Goal: Information Seeking & Learning: Learn about a topic

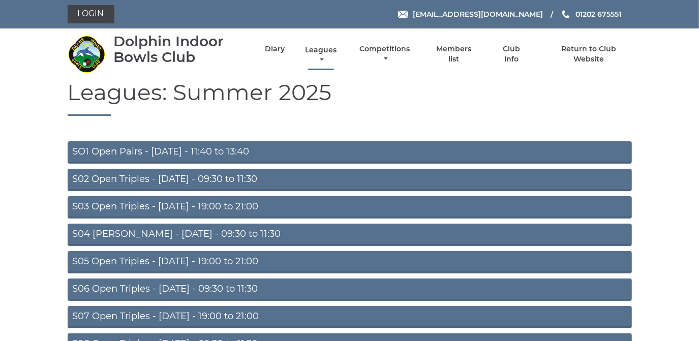
click at [316, 53] on link "Leagues" at bounding box center [321, 55] width 37 height 20
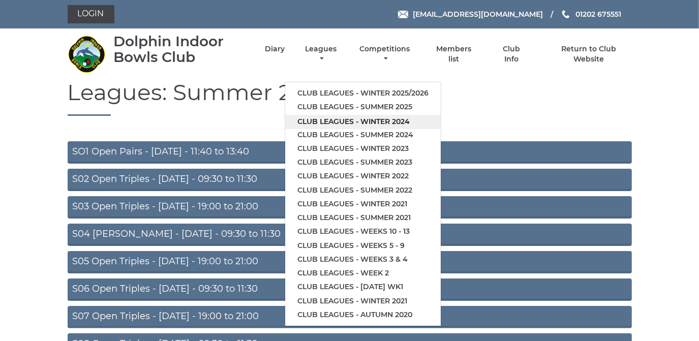
click at [347, 119] on link "Club leagues - Winter 2024" at bounding box center [363, 122] width 156 height 14
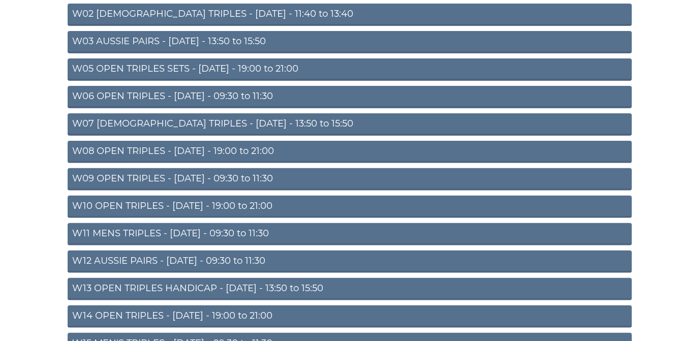
scroll to position [185, 0]
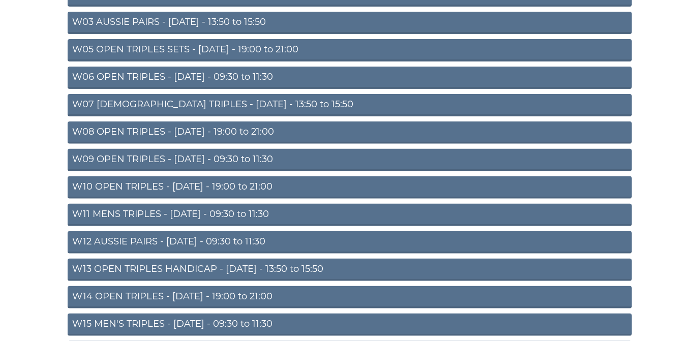
click at [237, 184] on link "W10 OPEN TRIPLES - Wednesday - 19:00 to 21:00" at bounding box center [350, 187] width 565 height 22
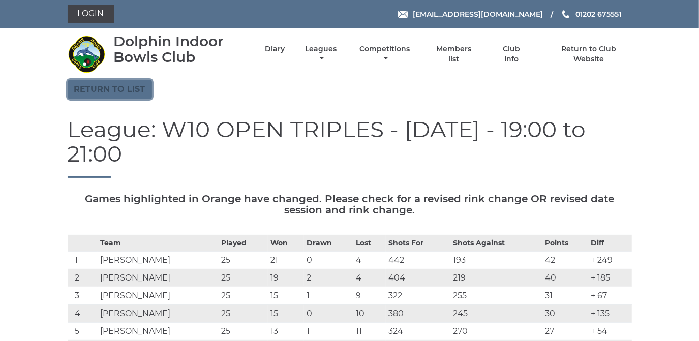
click at [125, 90] on link "Return to list" at bounding box center [110, 89] width 84 height 19
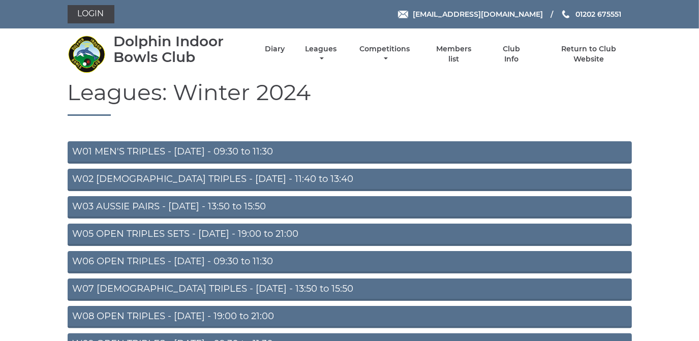
click at [176, 203] on link "W03 AUSSIE PAIRS - Monday - 13:50 to 15:50" at bounding box center [350, 207] width 565 height 22
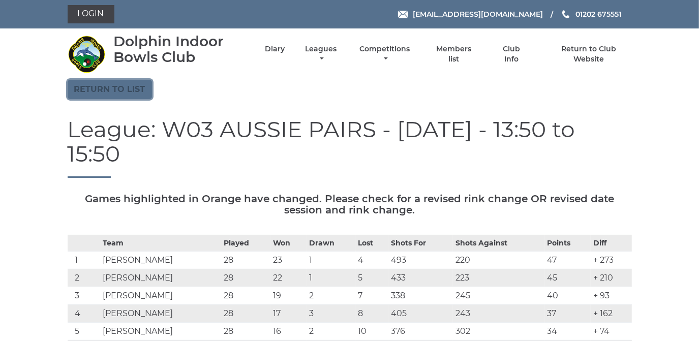
click at [138, 89] on link "Return to list" at bounding box center [110, 89] width 84 height 19
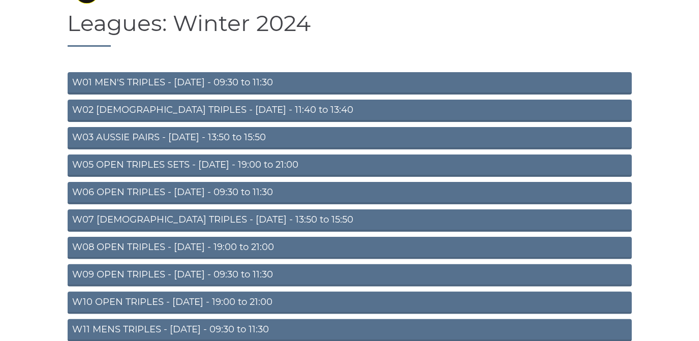
scroll to position [92, 0]
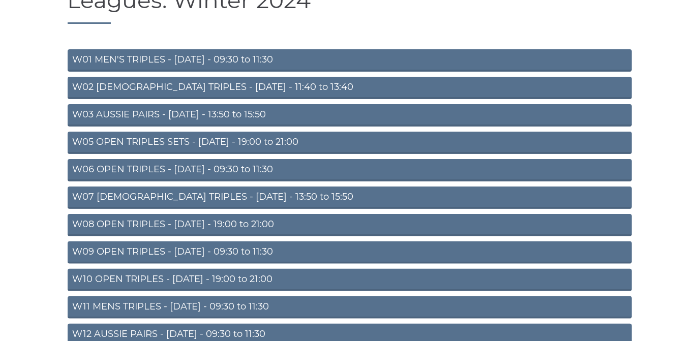
click at [242, 138] on link "W05 OPEN TRIPLES SETS - Monday - 19:00 to 21:00" at bounding box center [350, 143] width 565 height 22
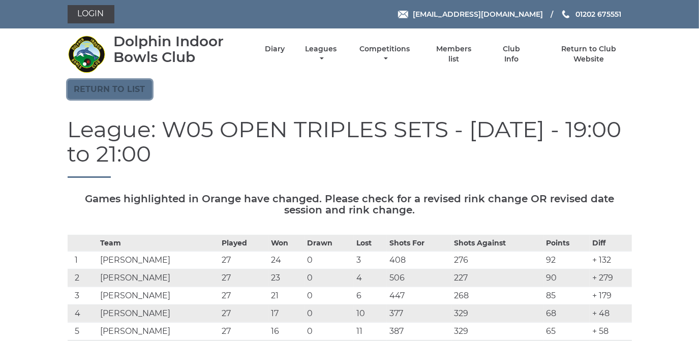
click at [118, 86] on link "Return to list" at bounding box center [110, 89] width 84 height 19
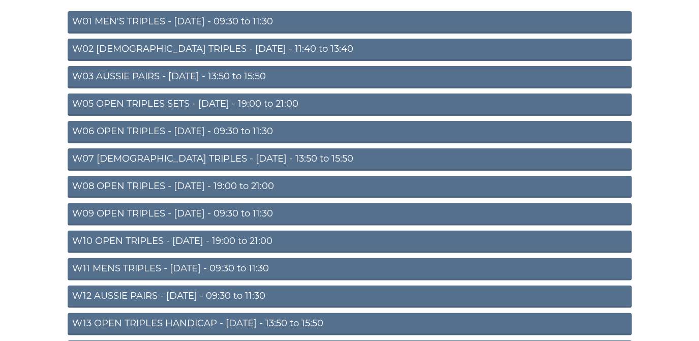
scroll to position [138, 0]
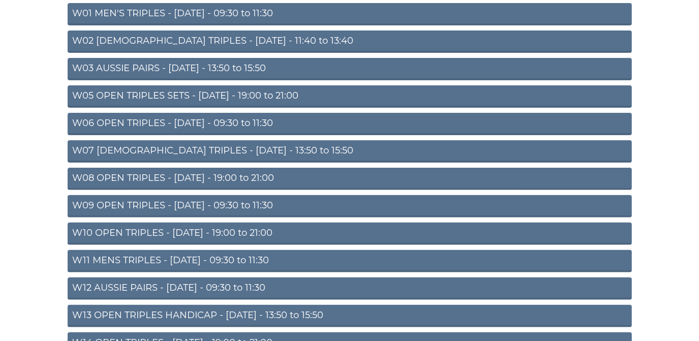
click at [222, 172] on link "W08 OPEN TRIPLES - Tuesday - 19:00 to 21:00" at bounding box center [350, 179] width 565 height 22
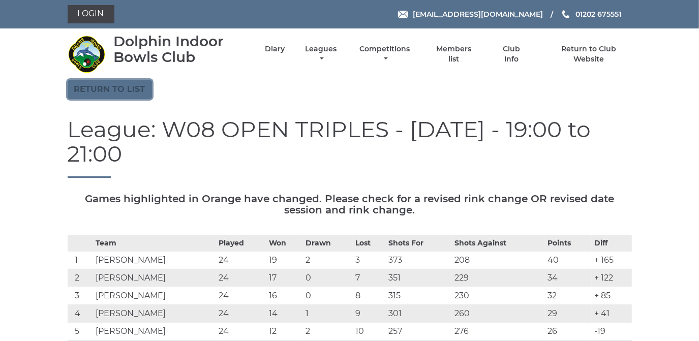
click at [114, 88] on link "Return to list" at bounding box center [110, 89] width 84 height 19
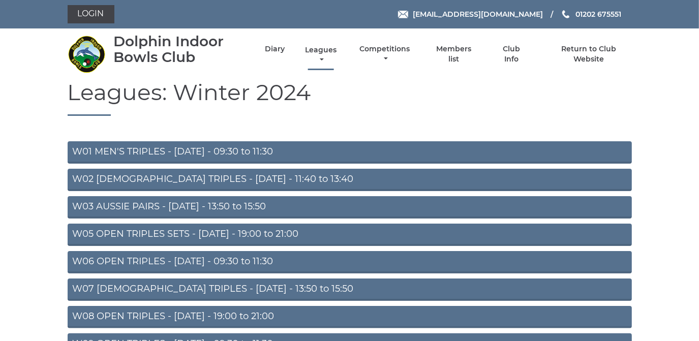
click at [323, 49] on link "Leagues" at bounding box center [321, 55] width 37 height 20
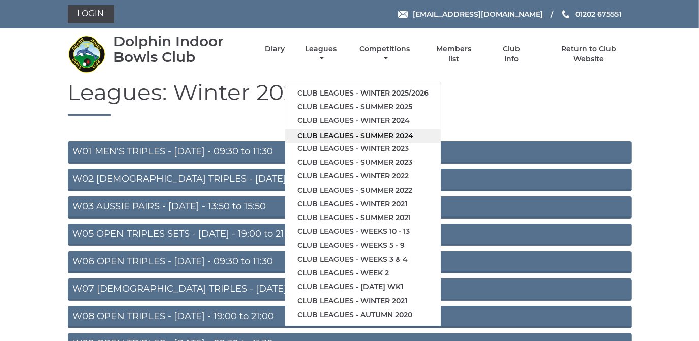
click at [351, 134] on link "Club leagues - Summer 2024" at bounding box center [363, 136] width 156 height 14
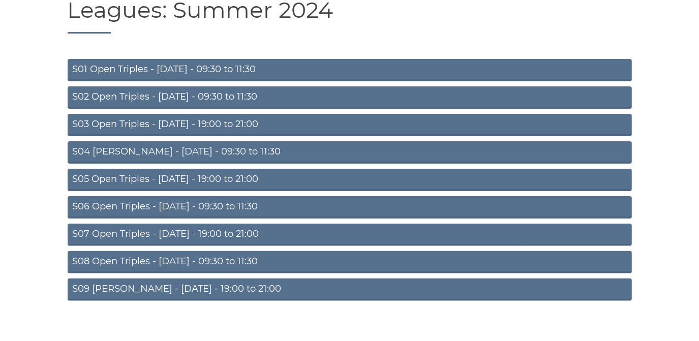
scroll to position [89, 0]
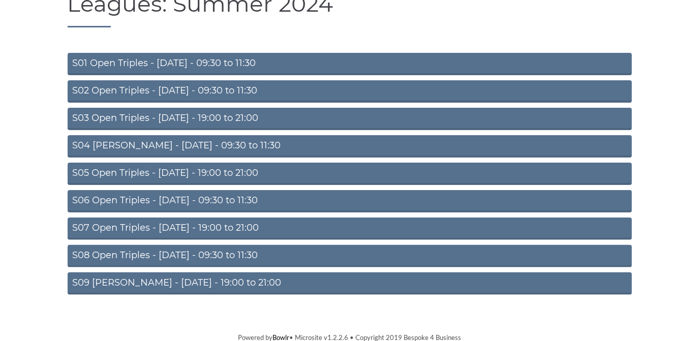
click at [241, 119] on link "S03 Open Triples - Tuesday - 19:00 to 21:00" at bounding box center [350, 119] width 565 height 22
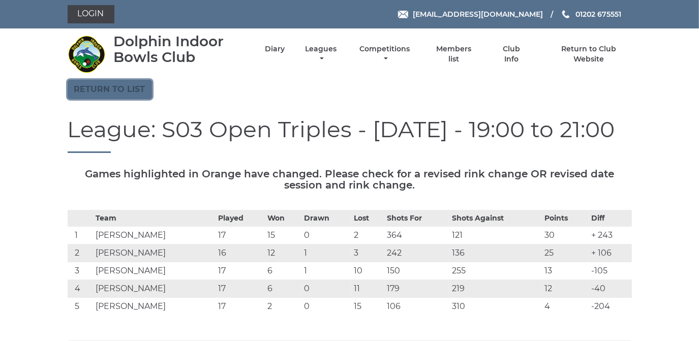
click at [129, 90] on link "Return to list" at bounding box center [110, 89] width 84 height 19
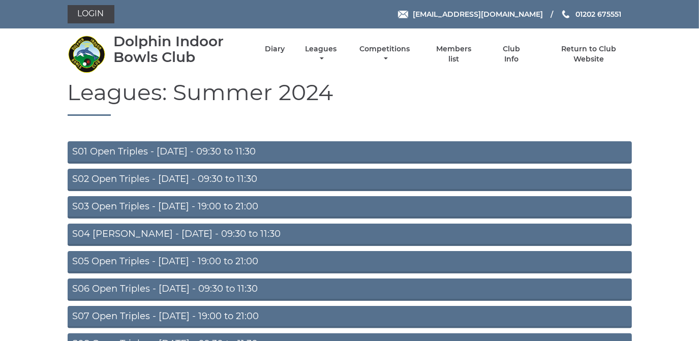
click at [166, 258] on link "S05 Open Triples - [DATE] - 19:00 to 21:00" at bounding box center [350, 262] width 565 height 22
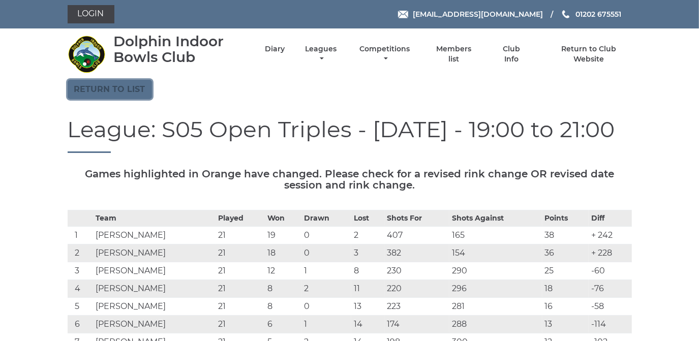
click at [114, 87] on link "Return to list" at bounding box center [110, 89] width 84 height 19
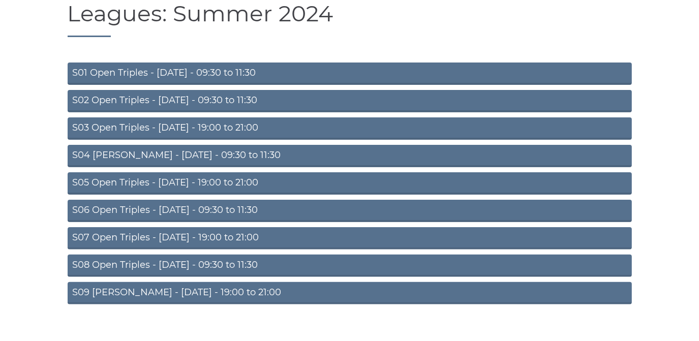
scroll to position [89, 0]
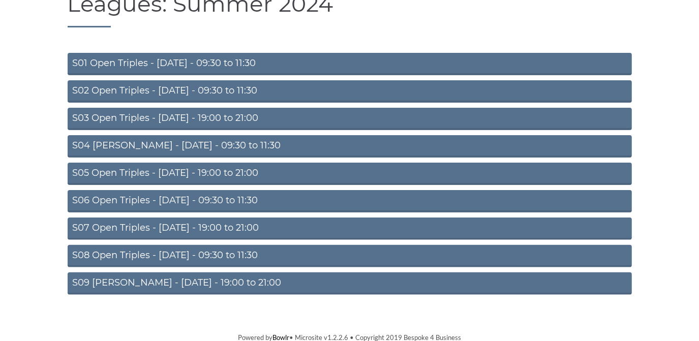
click at [171, 223] on link "S07 Open Triples - [DATE] - 19:00 to 21:00" at bounding box center [350, 229] width 565 height 22
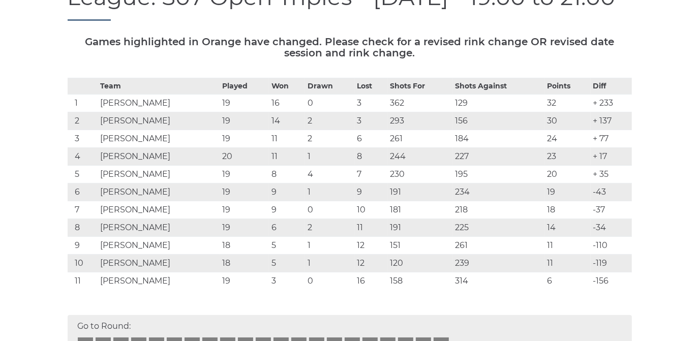
scroll to position [46, 0]
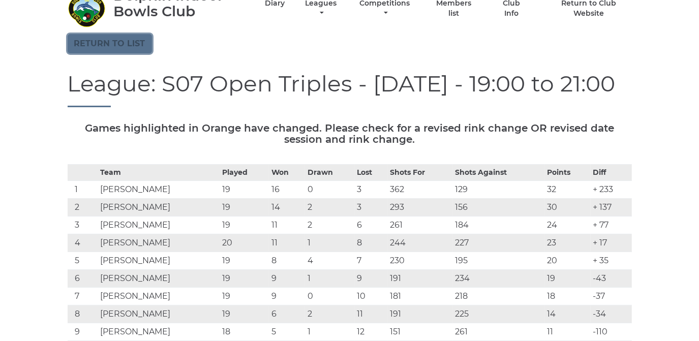
click at [115, 42] on link "Return to list" at bounding box center [110, 43] width 84 height 19
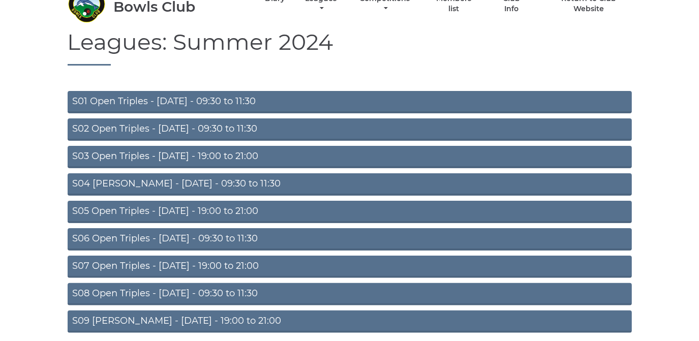
scroll to position [89, 0]
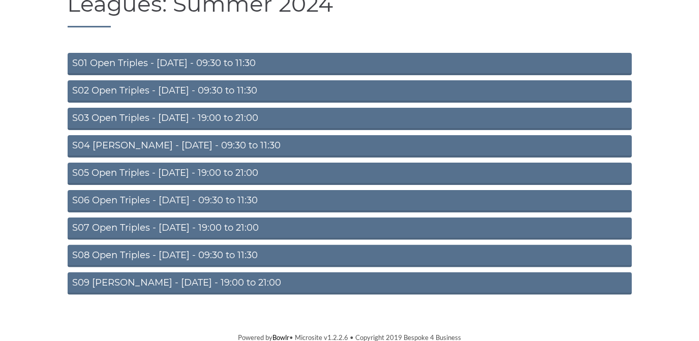
click at [140, 282] on link "S09 Aussie Pairs - Friday - 19:00 to 21:00" at bounding box center [350, 284] width 565 height 22
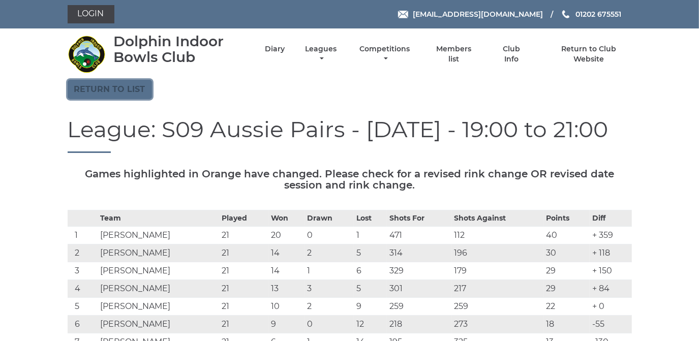
click at [126, 87] on link "Return to list" at bounding box center [110, 89] width 84 height 19
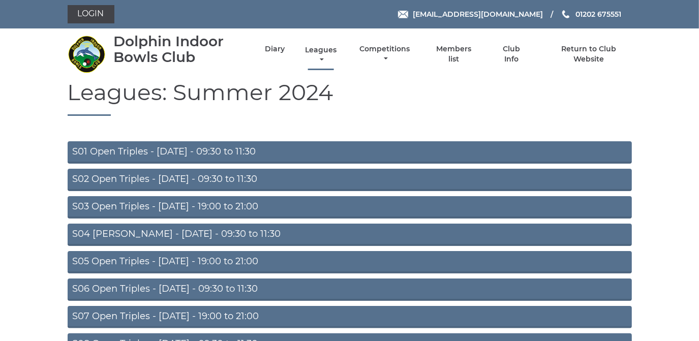
click at [321, 49] on link "Leagues" at bounding box center [321, 55] width 37 height 20
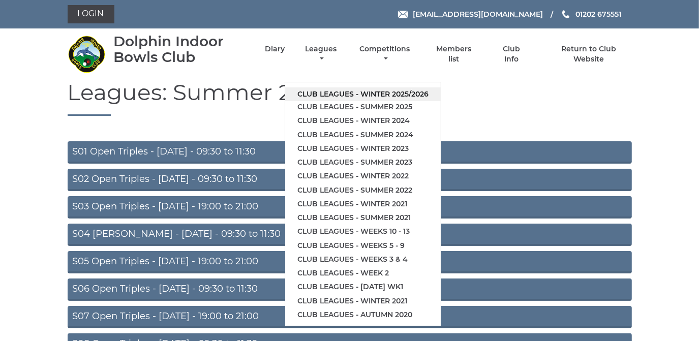
click at [319, 94] on link "Club leagues - Winter 2025/2026" at bounding box center [363, 94] width 156 height 14
click at [319, 94] on h1 "Leagues: Summer 2024" at bounding box center [350, 98] width 565 height 36
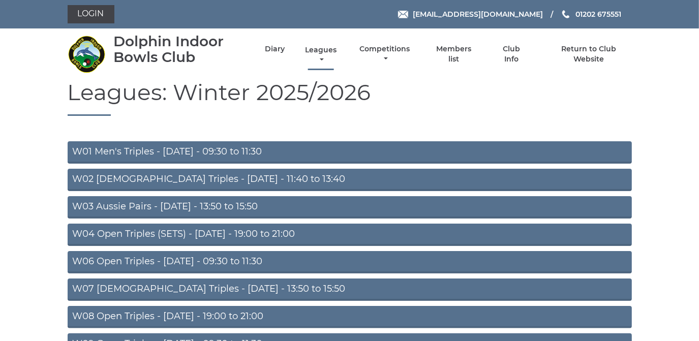
click at [320, 49] on link "Leagues" at bounding box center [321, 55] width 37 height 20
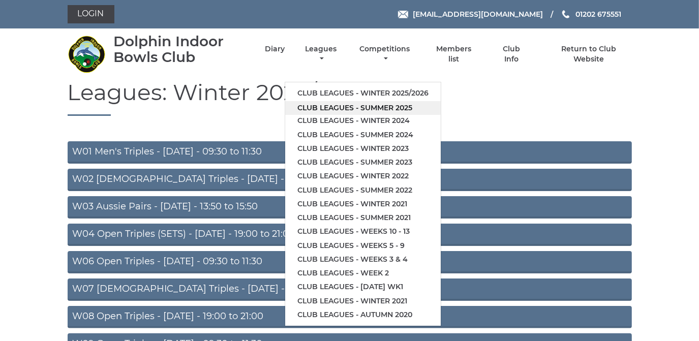
click at [317, 106] on link "Club leagues - Summer 2025" at bounding box center [363, 108] width 156 height 14
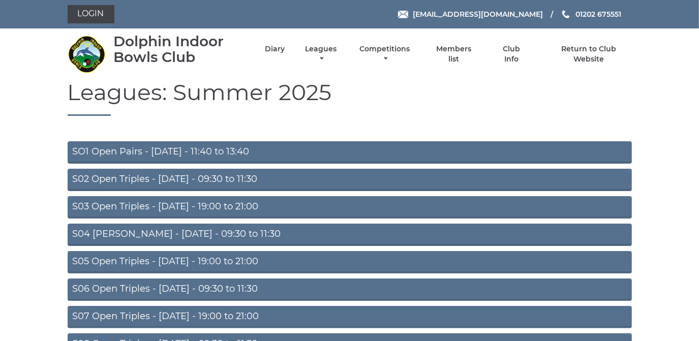
click at [185, 207] on link "S03 Open Triples - Tuesday - 19:00 to 21:00" at bounding box center [350, 207] width 565 height 22
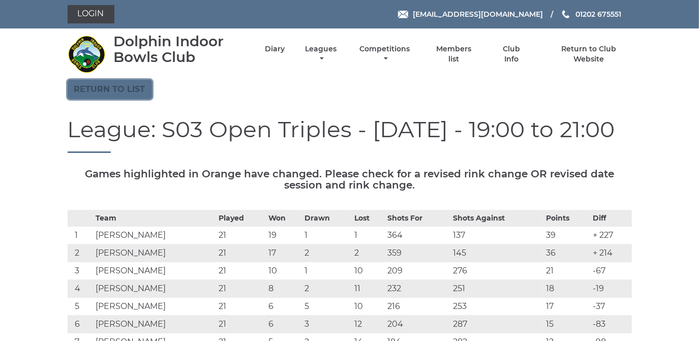
click at [132, 87] on link "Return to list" at bounding box center [110, 89] width 84 height 19
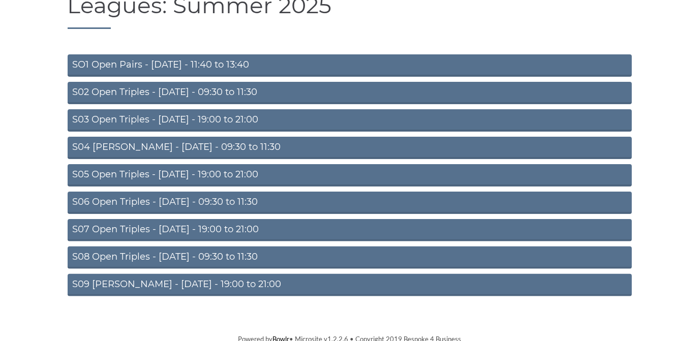
scroll to position [89, 0]
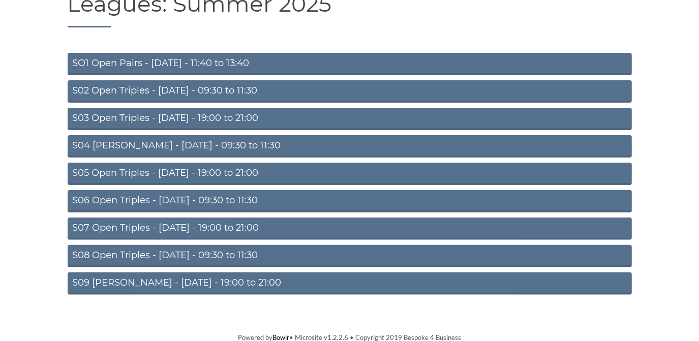
click at [197, 173] on link "S05 Open Triples - [DATE] - 19:00 to 21:00" at bounding box center [350, 174] width 565 height 22
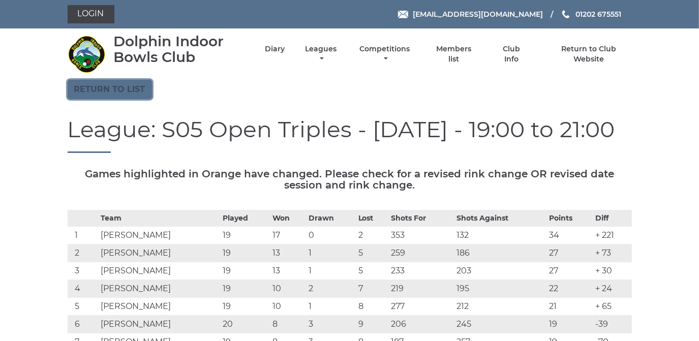
click at [120, 84] on link "Return to list" at bounding box center [110, 89] width 84 height 19
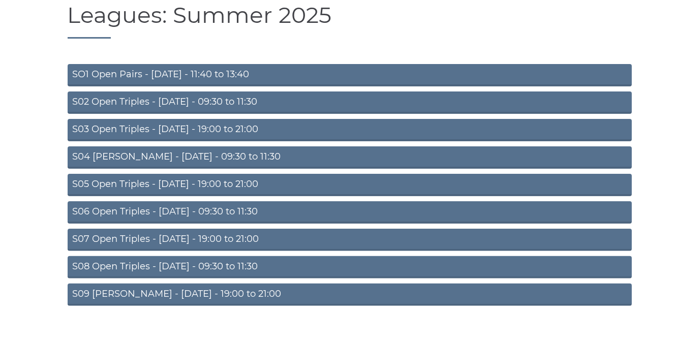
scroll to position [89, 0]
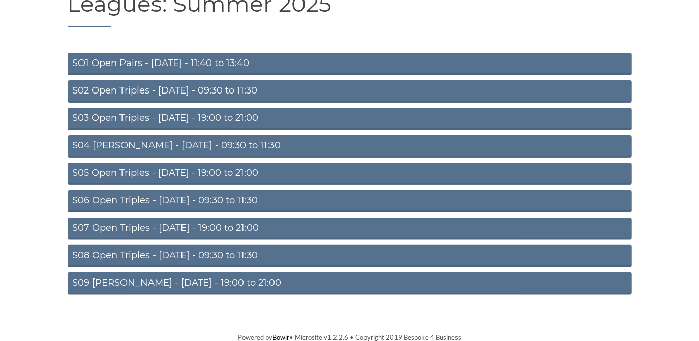
click at [135, 227] on link "S07 Open Triples - [DATE] - 19:00 to 21:00" at bounding box center [350, 229] width 565 height 22
